Goal: Task Accomplishment & Management: Use online tool/utility

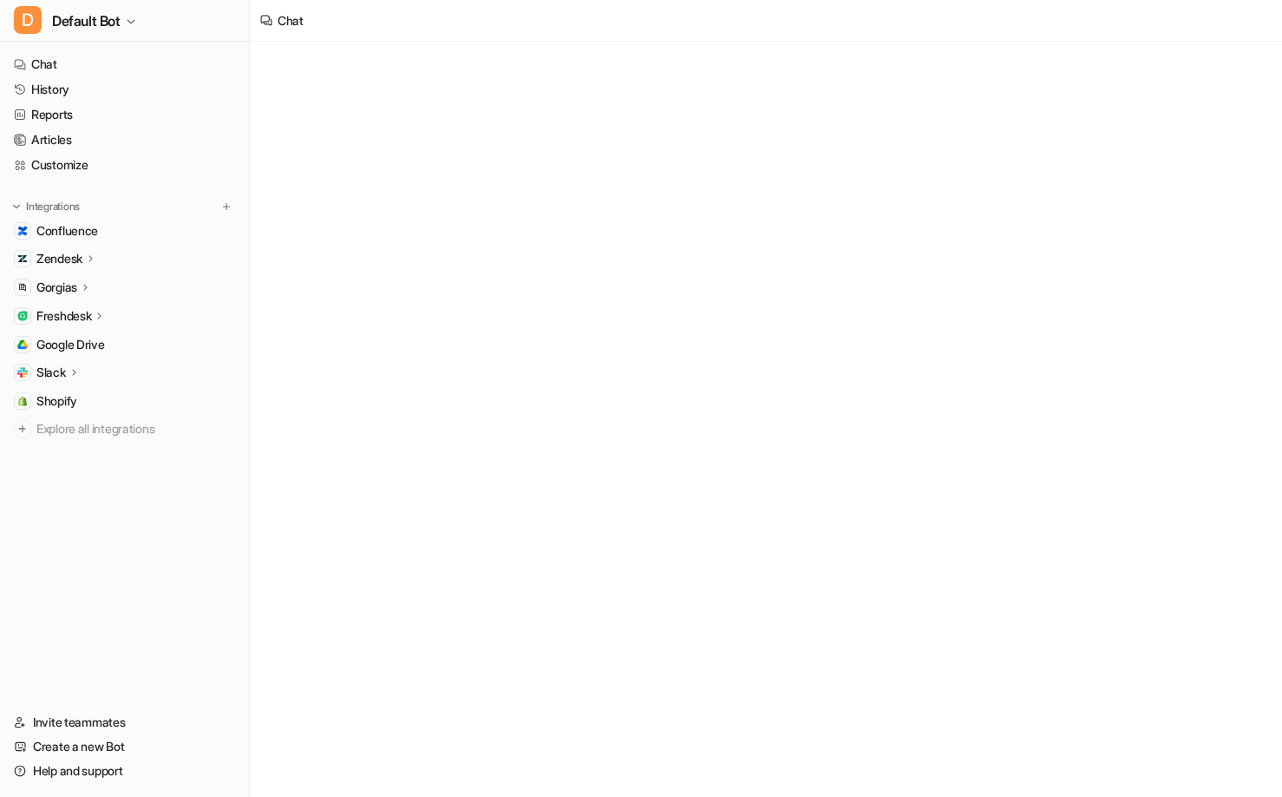
click at [98, 305] on div "Freshdesk" at bounding box center [124, 316] width 235 height 24
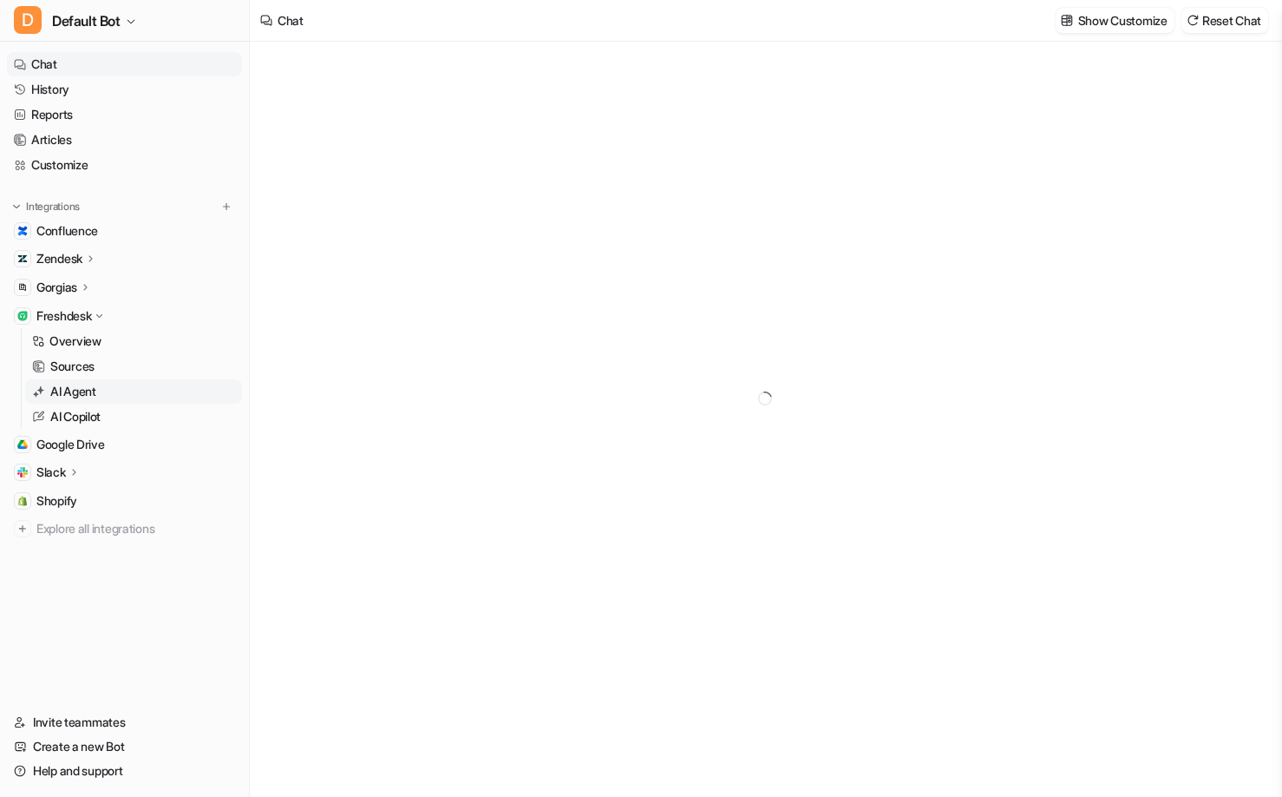
type textarea "**********"
click at [109, 388] on link "AI Agent" at bounding box center [133, 391] width 217 height 24
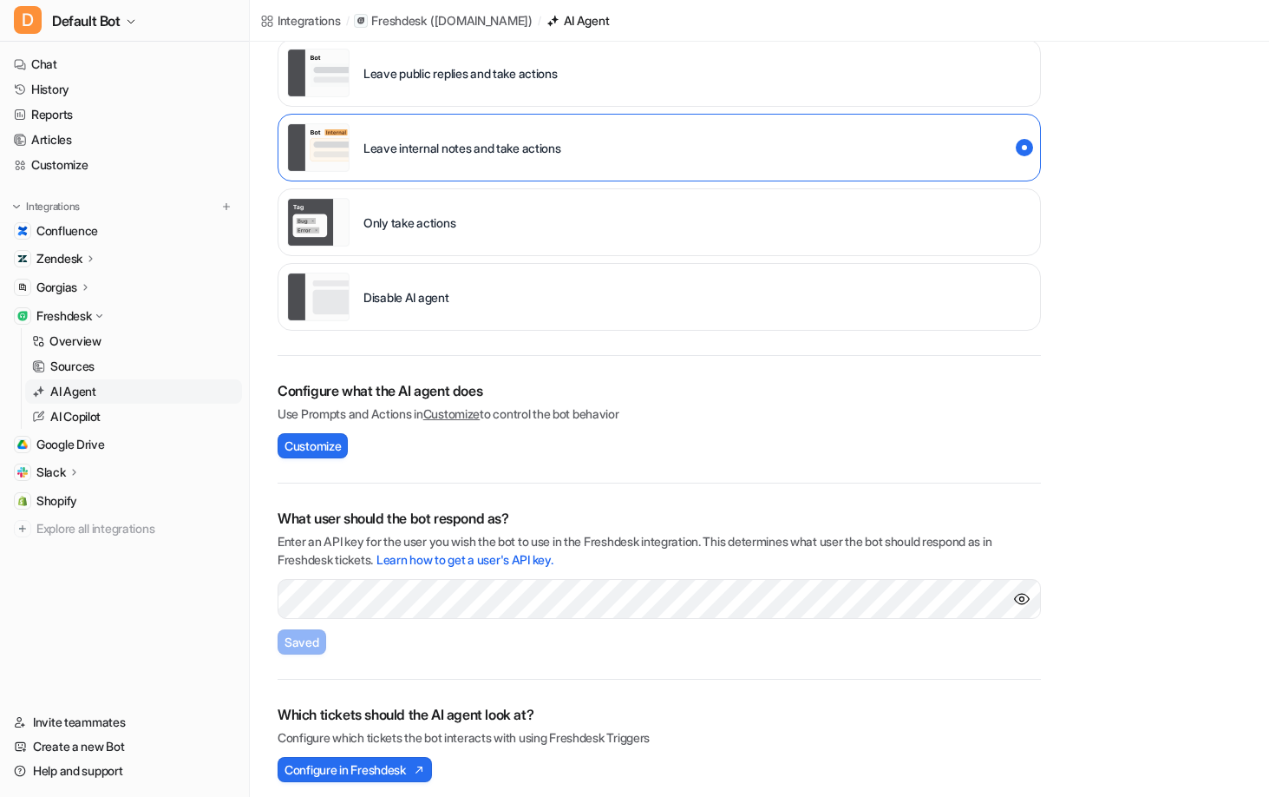
scroll to position [214, 0]
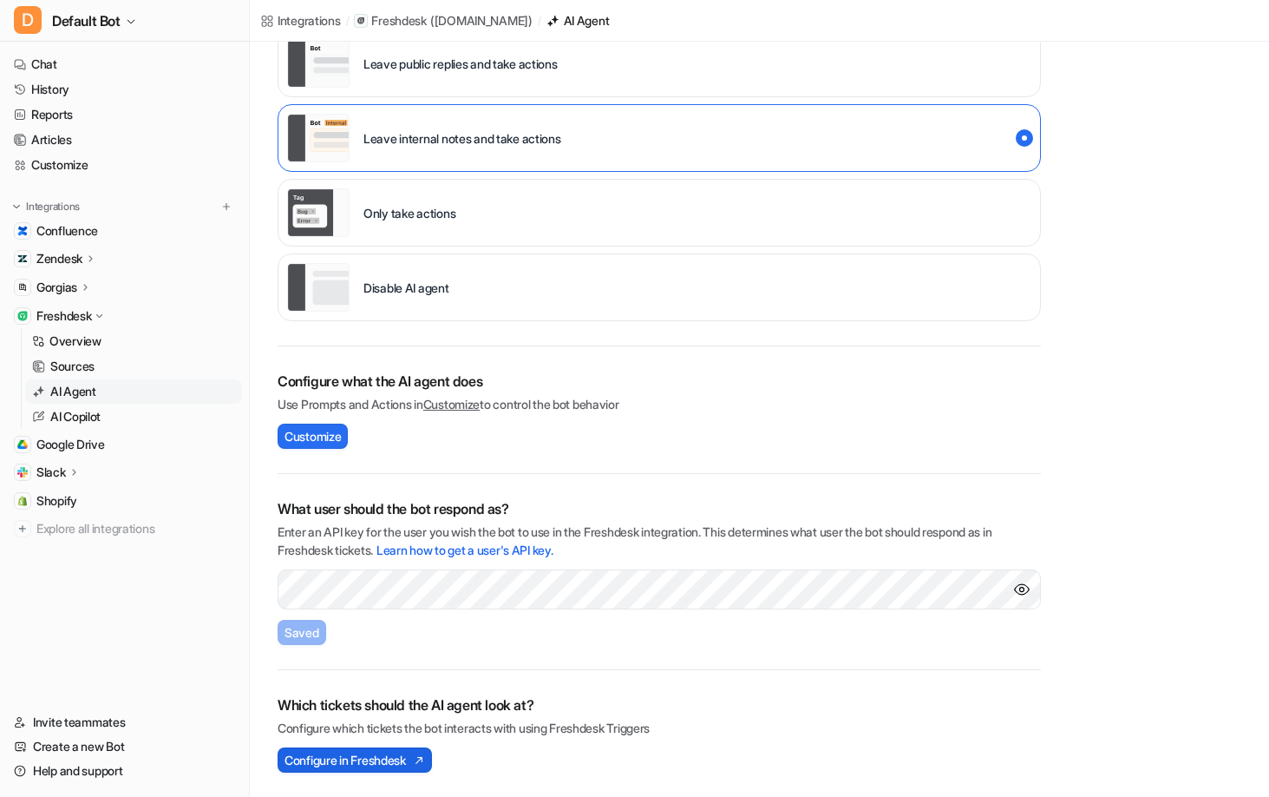
click at [376, 753] on span "Configure in Freshdesk" at bounding box center [345, 760] width 121 height 18
click at [319, 770] on button "Configure in Freshdesk" at bounding box center [355, 759] width 154 height 25
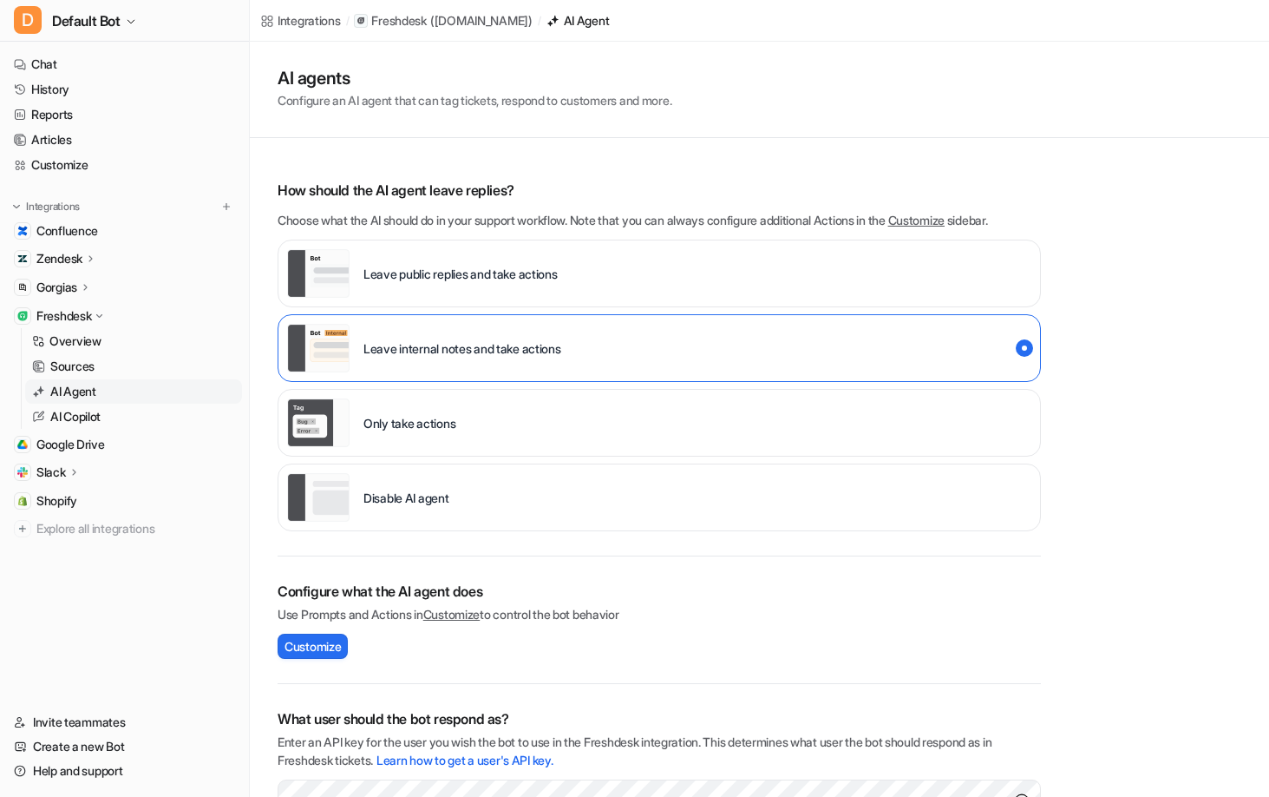
scroll to position [0, 0]
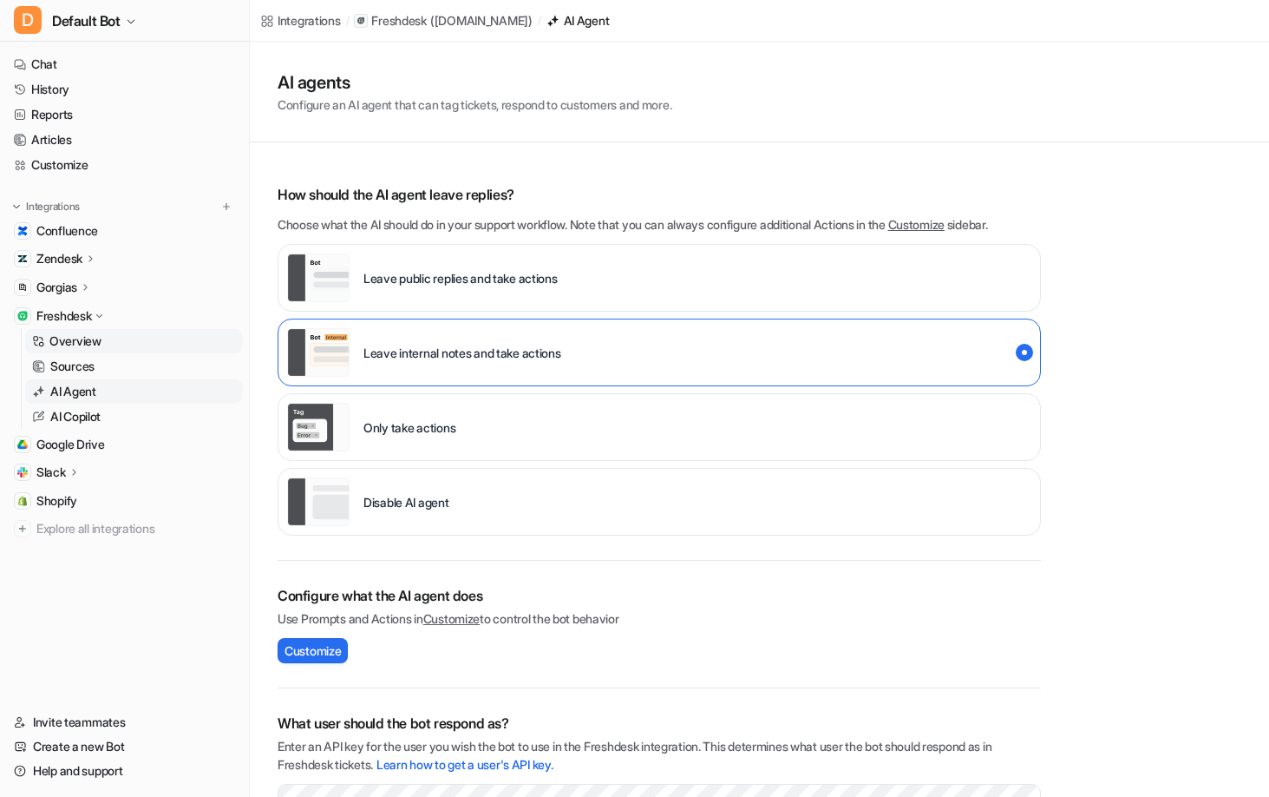
click at [69, 348] on p "Overview" at bounding box center [75, 340] width 52 height 17
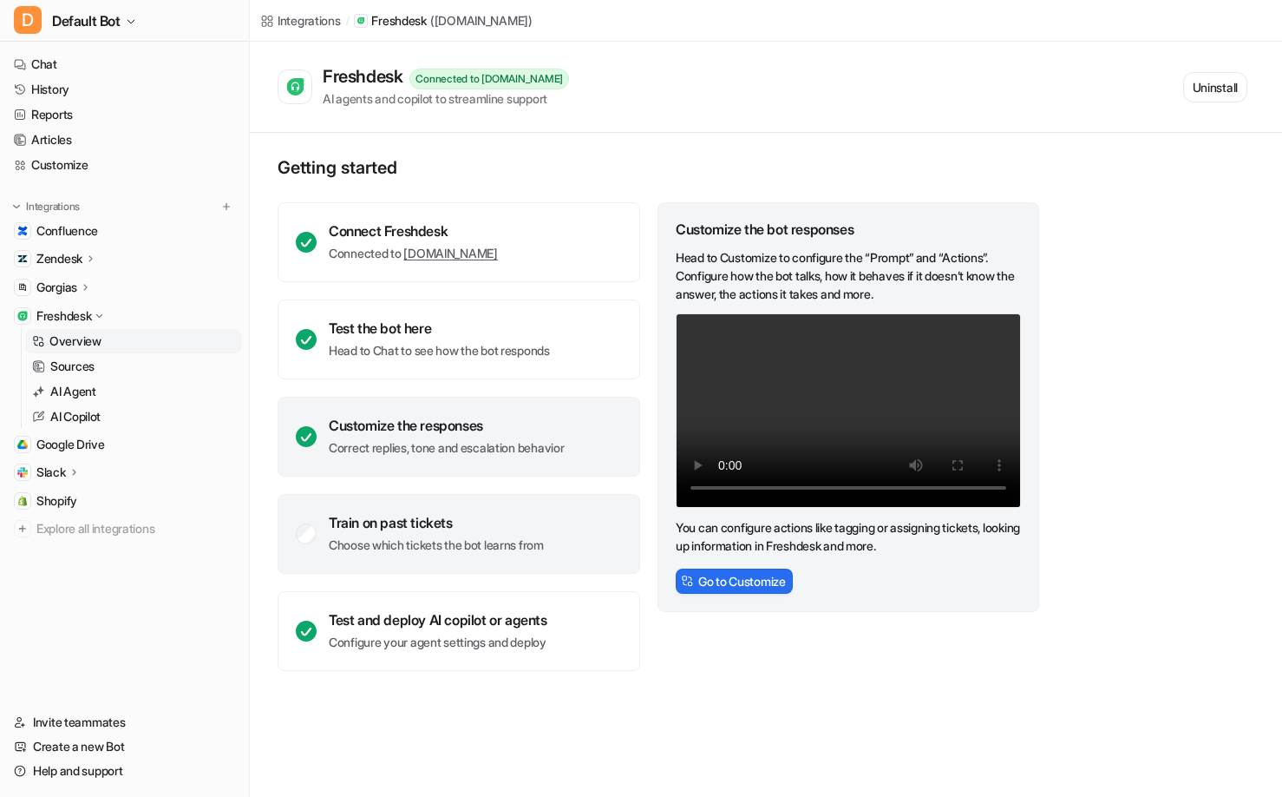
click at [475, 520] on div "Train on past tickets" at bounding box center [436, 522] width 215 height 17
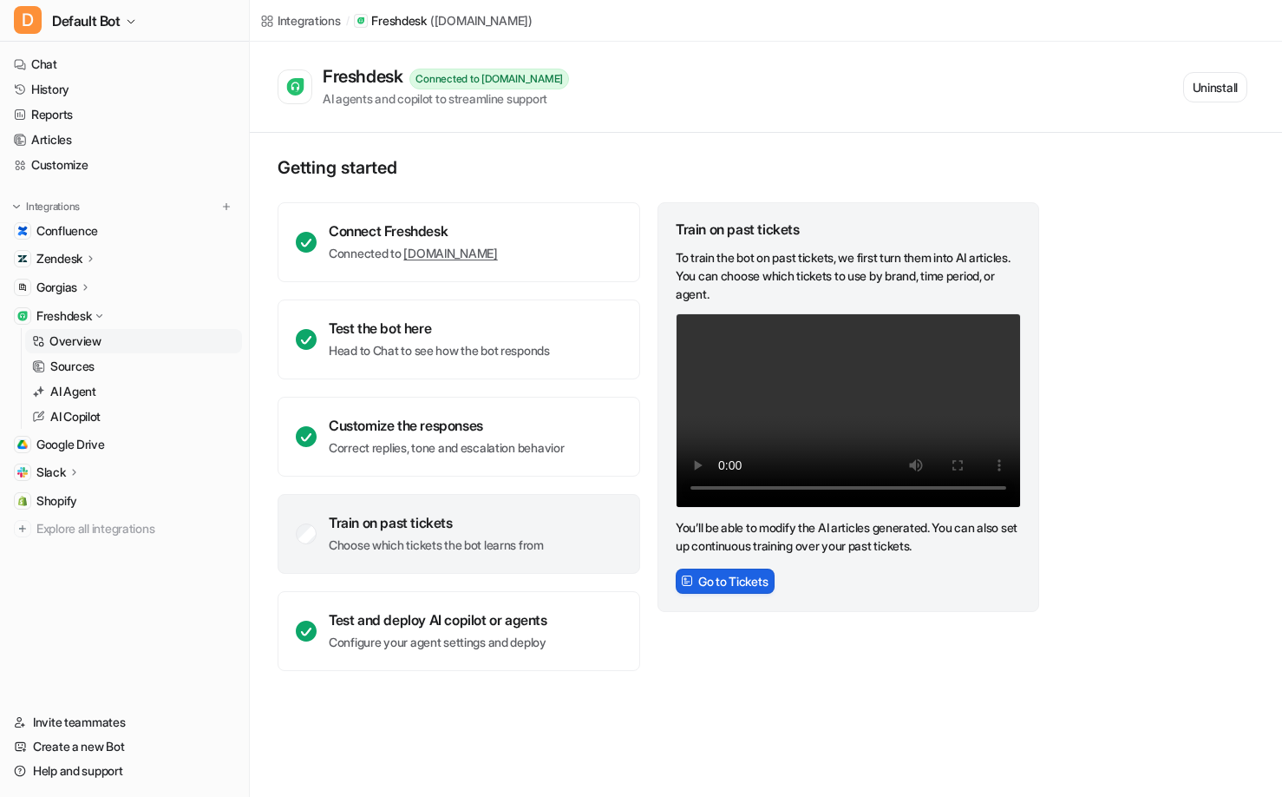
click at [725, 580] on button "Go to Tickets" at bounding box center [725, 580] width 99 height 25
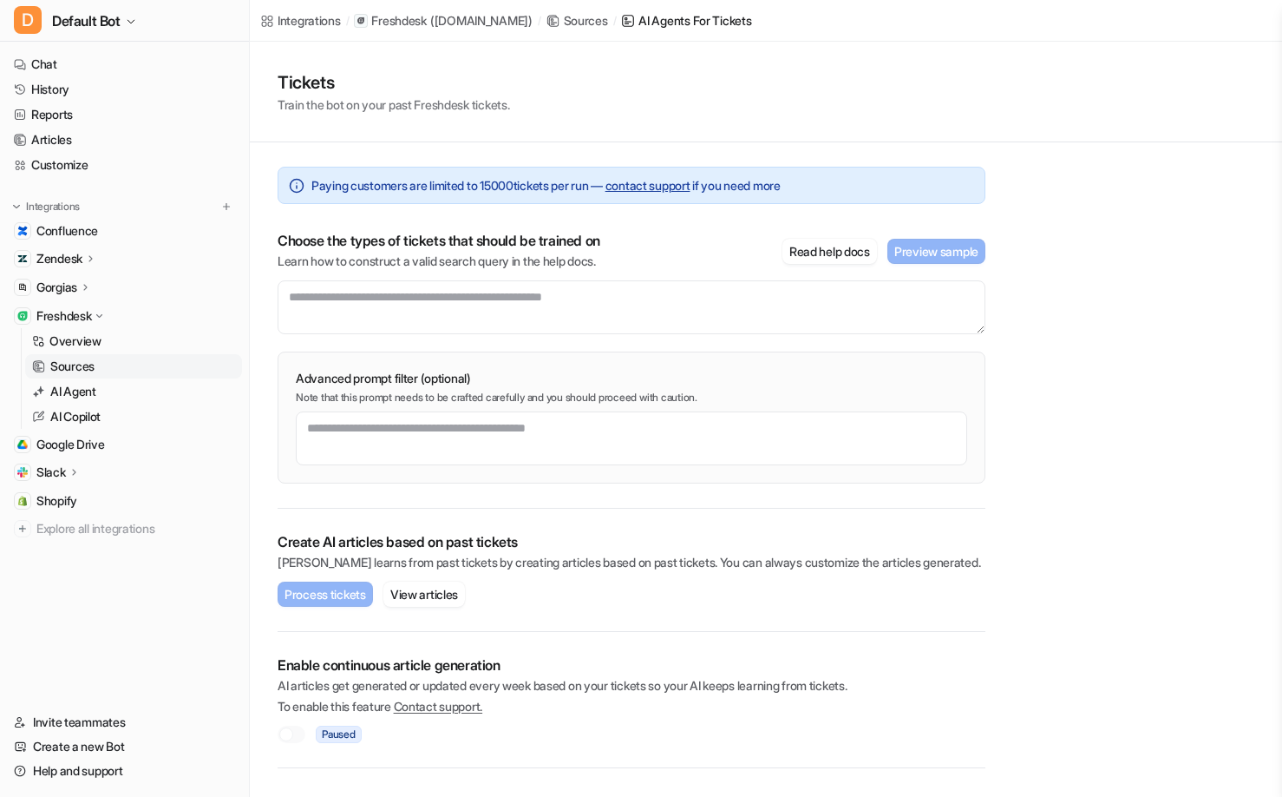
click at [287, 742] on div at bounding box center [292, 733] width 28 height 17
click at [586, 323] on textarea at bounding box center [632, 307] width 708 height 54
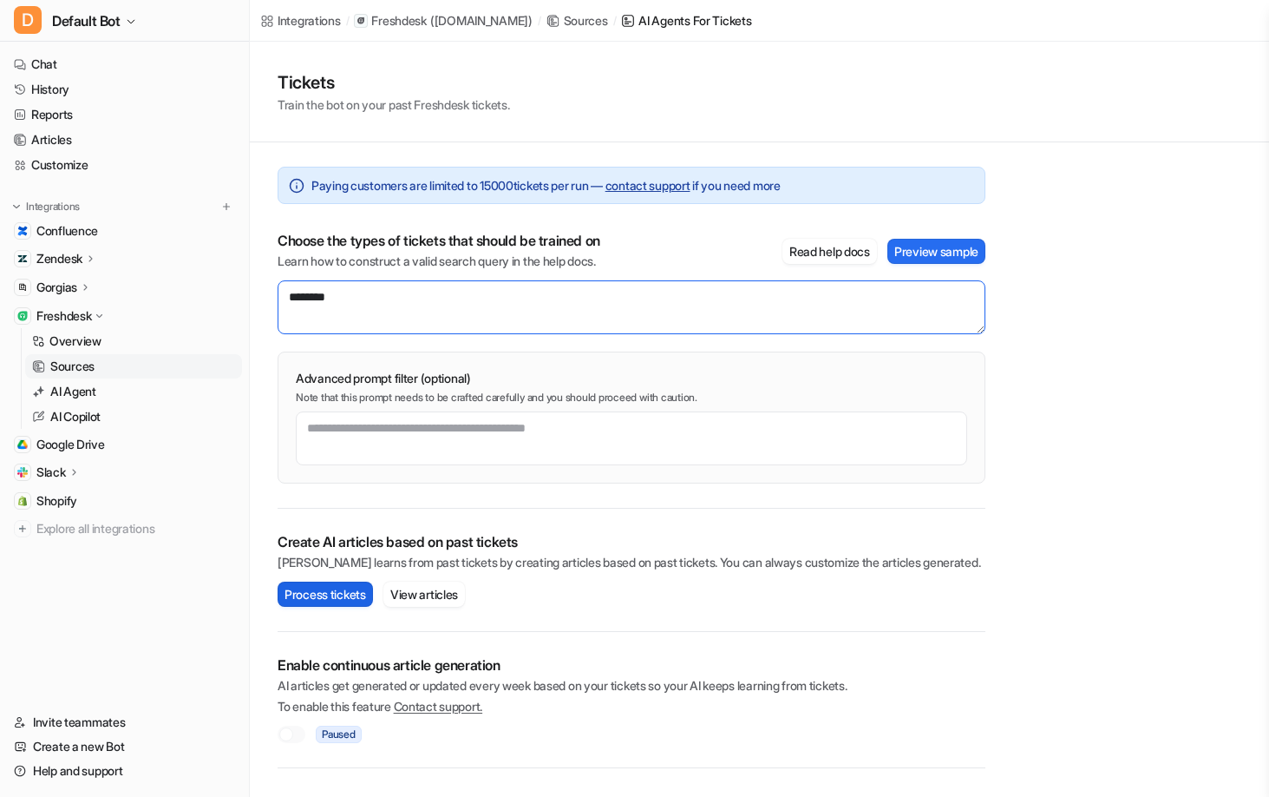
type textarea "********"
click at [351, 602] on button "Process tickets" at bounding box center [325, 593] width 95 height 25
